Goal: Information Seeking & Learning: Learn about a topic

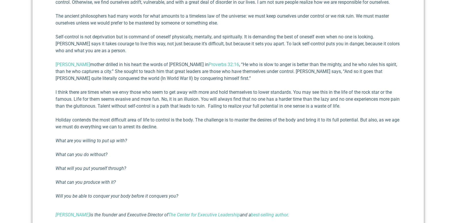
scroll to position [287, 0]
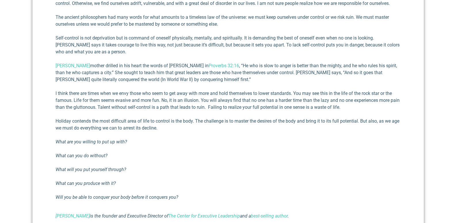
type textarea "d"
click at [287, 71] on p "Dwight Eisenhower’s mother drilled in his heart the words of King Solomon in Pr…" at bounding box center [228, 72] width 345 height 21
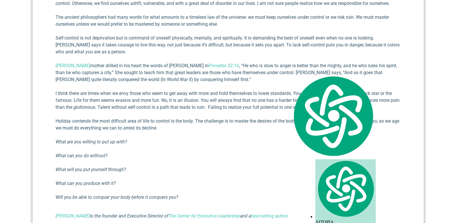
drag, startPoint x: 310, startPoint y: 135, endPoint x: 296, endPoint y: 147, distance: 18.0
click at [308, 136] on div "I recently read a book titled Discipline Is Destiny by Ryan Holiday. I bought i…" at bounding box center [228, 95] width 345 height 247
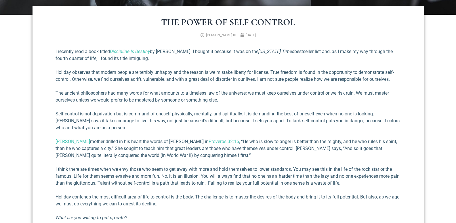
scroll to position [114, 0]
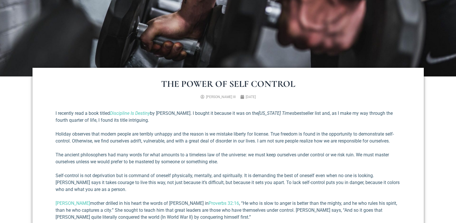
scroll to position [202, 0]
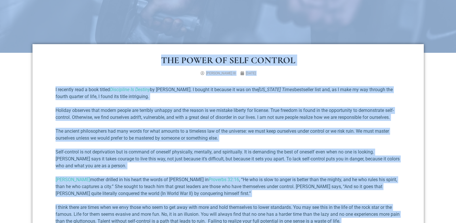
scroll to position [173, 0]
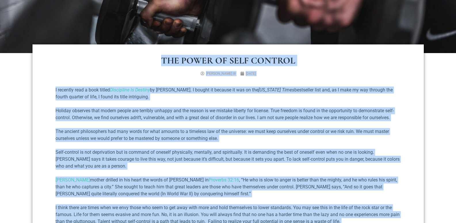
drag, startPoint x: 194, startPoint y: 166, endPoint x: 151, endPoint y: 64, distance: 111.4
type textarea "THE POWER OF SELF CONTROL Richard E. Simmons III July 7, 2023 I recently read a…"
click at [152, 63] on div "The Power of Self Control Richard E. Simmons III July 7, 2023 I recently read a…" at bounding box center [229, 210] width 392 height 333
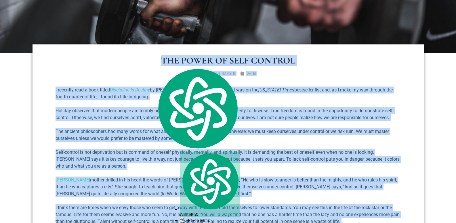
copy div "The Power of Self Control Richard E. Simmons III July 7, 2023 I recently read a…"
